Goal: Information Seeking & Learning: Understand process/instructions

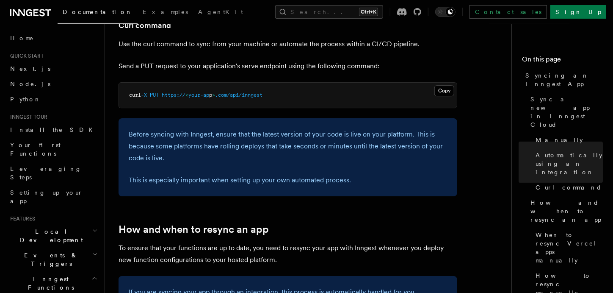
scroll to position [1306, 0]
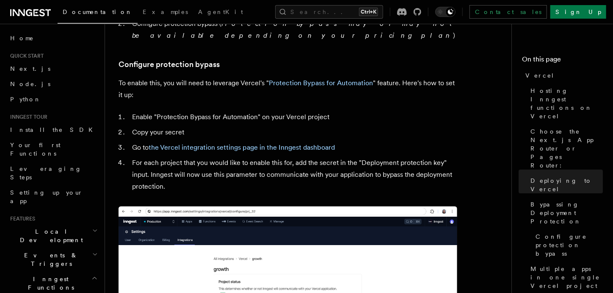
scroll to position [786, 0]
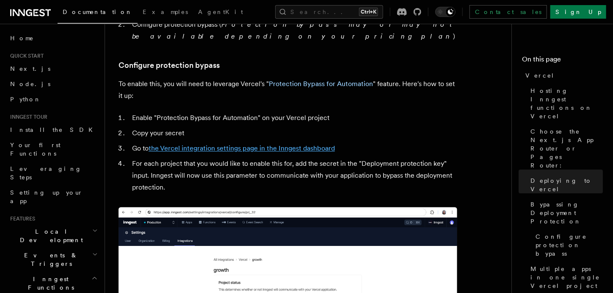
click at [210, 144] on link "the Vercel integration settings page in the Inngest dashboard" at bounding box center [242, 148] width 186 height 8
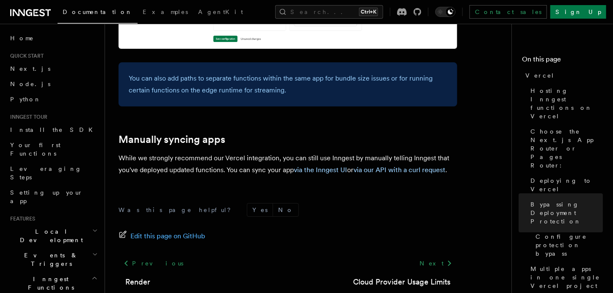
scroll to position [1486, 0]
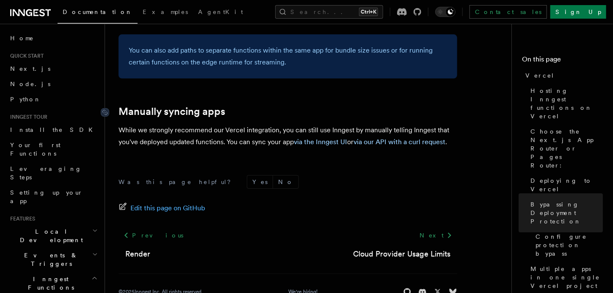
click at [207, 105] on link "Manually syncing apps" at bounding box center [172, 111] width 107 height 12
click at [194, 105] on link "Manually syncing apps" at bounding box center [172, 111] width 107 height 12
click at [105, 108] on icon at bounding box center [105, 112] width 8 height 8
click at [314, 138] on link "via the Inngest UI" at bounding box center [320, 142] width 53 height 8
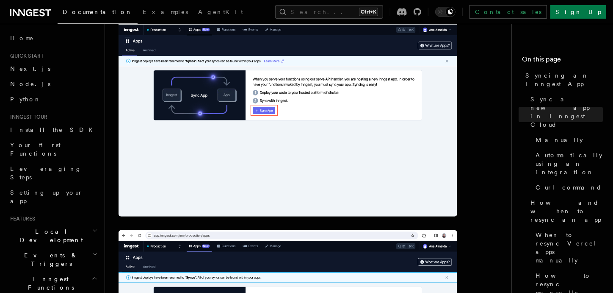
scroll to position [280, 0]
